Goal: Transaction & Acquisition: Subscribe to service/newsletter

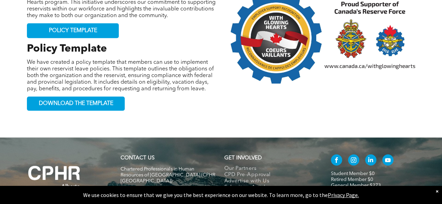
scroll to position [800, 0]
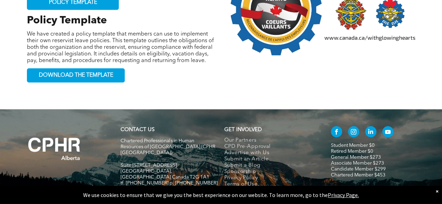
click at [335, 155] on link "General Member $273" at bounding box center [356, 157] width 50 height 5
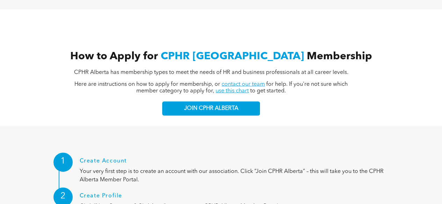
scroll to position [710, 0]
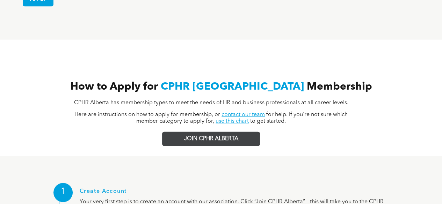
click at [221, 136] on span "JOIN CPHR ALBERTA" at bounding box center [211, 139] width 54 height 7
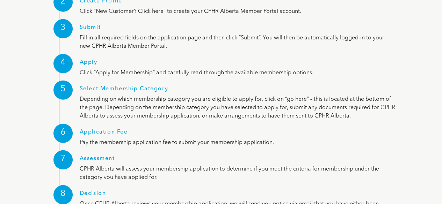
scroll to position [920, 0]
